Goal: Navigation & Orientation: Understand site structure

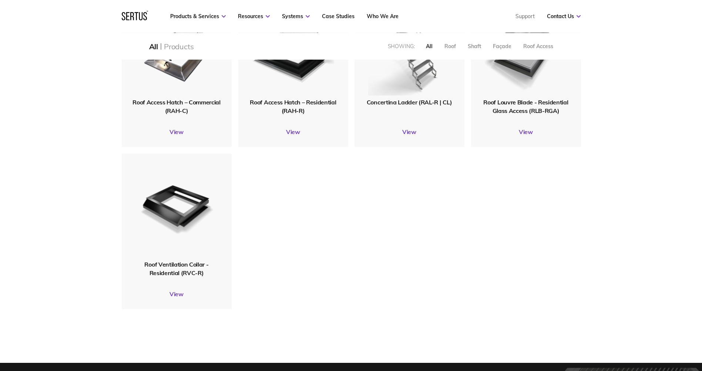
scroll to position [852, 0]
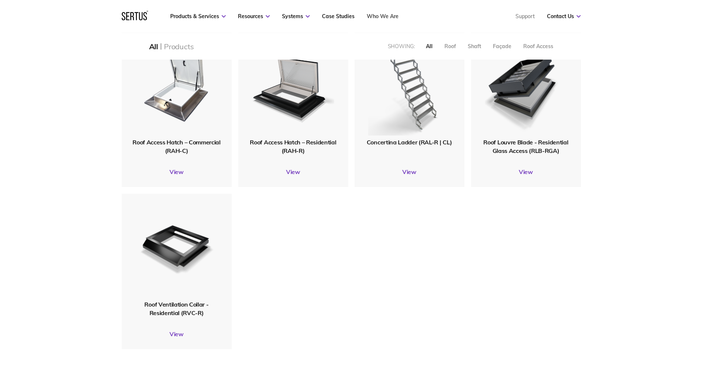
click at [378, 18] on link "Who We Are" at bounding box center [383, 16] width 32 height 7
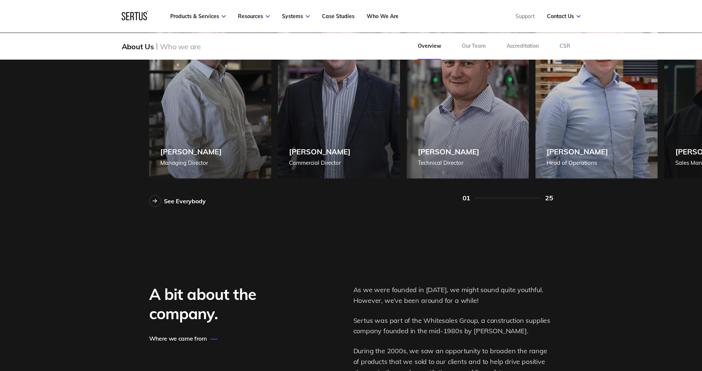
scroll to position [666, 0]
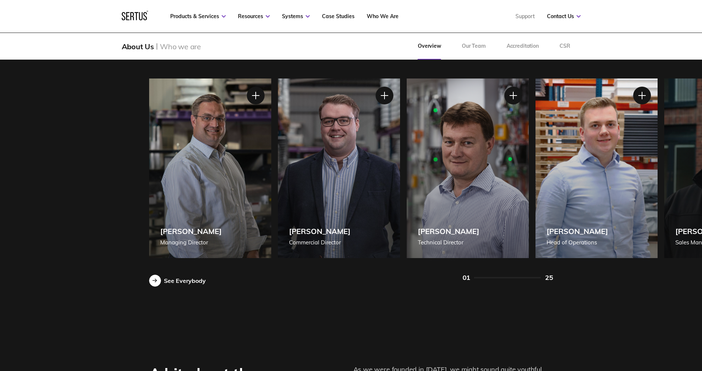
click at [155, 280] on icon at bounding box center [155, 280] width 5 height 4
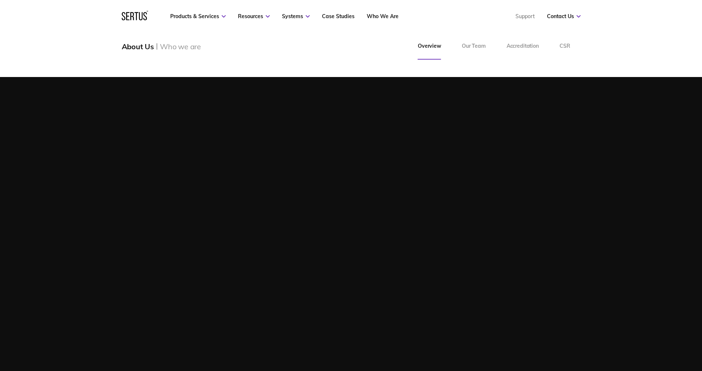
scroll to position [666, 0]
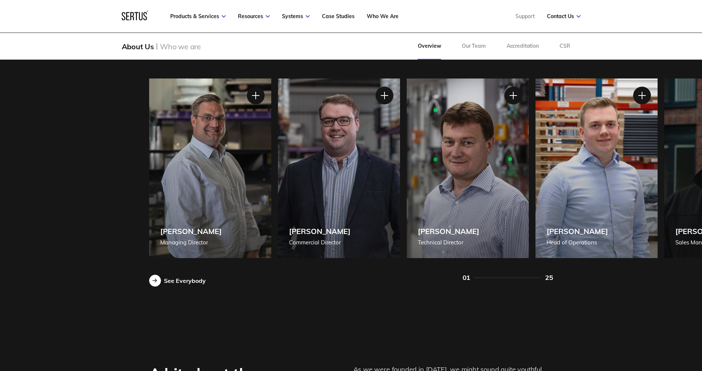
click at [155, 279] on icon at bounding box center [155, 280] width 1 height 3
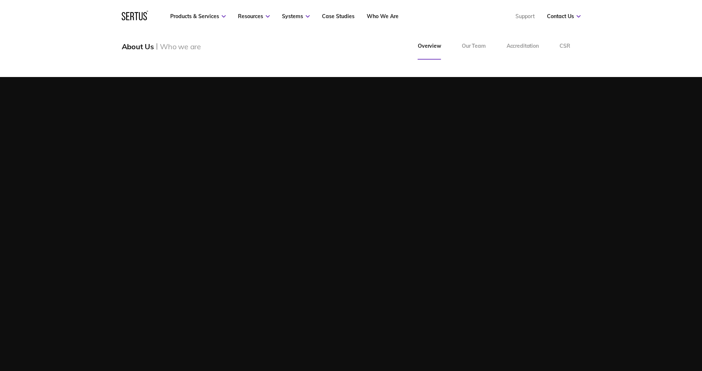
scroll to position [666, 0]
